Goal: Task Accomplishment & Management: Use online tool/utility

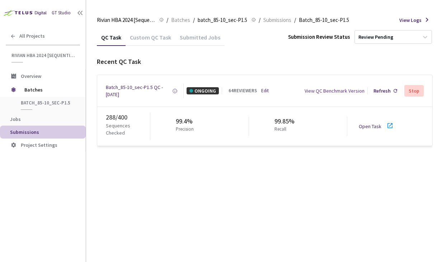
click at [363, 128] on div "288 / 400 Sequences Checked 99.4% Precision 99.85% Recall Open Task" at bounding box center [264, 126] width 335 height 39
click at [375, 125] on link "Open Task" at bounding box center [370, 126] width 23 height 6
click at [128, 87] on div "Batch_85-10_sec-P1.5 QC - [DATE]" at bounding box center [139, 91] width 66 height 14
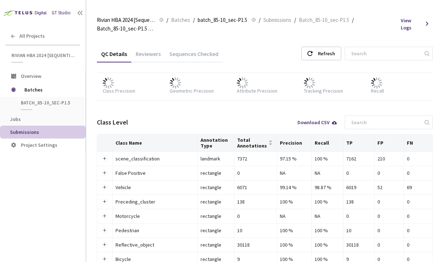
click at [152, 61] on div "Reviewers" at bounding box center [148, 56] width 34 height 12
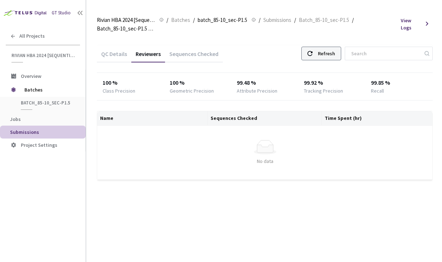
click at [335, 51] on div "Refresh" at bounding box center [326, 53] width 17 height 13
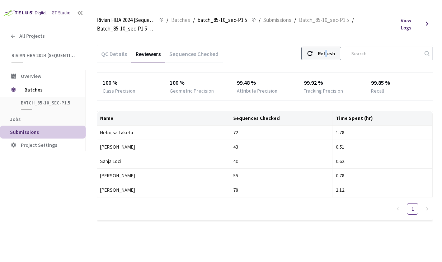
click at [335, 51] on div "Refresh" at bounding box center [326, 53] width 17 height 13
